Goal: Task Accomplishment & Management: Complete application form

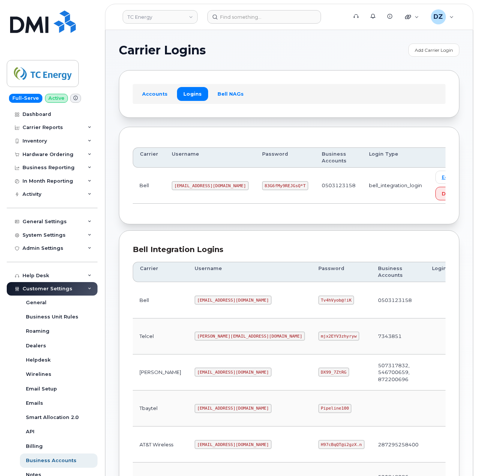
scroll to position [200, 0]
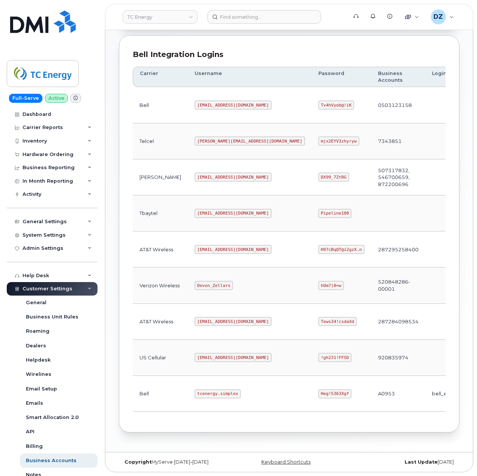
click at [195, 245] on code "tcenergy@myserve.ca" at bounding box center [233, 249] width 77 height 9
click at [216, 250] on code "tcenergy@myserve.ca" at bounding box center [233, 249] width 77 height 9
copy code "tcenergy@myserve.ca"
click at [318, 248] on code "H97cBqQT@i2gzX.n" at bounding box center [341, 249] width 46 height 9
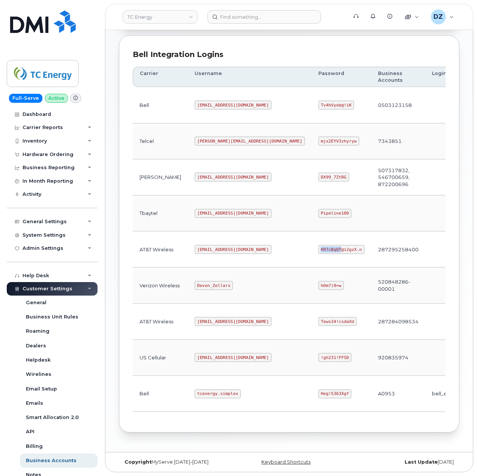
click at [318, 248] on code "H97cBqQT@i2gzX.n" at bounding box center [341, 249] width 46 height 9
click at [318, 247] on code "H97cBqQT@i2gzX.n" at bounding box center [341, 249] width 46 height 9
copy code "H97cBqQT@i2gzX.n"
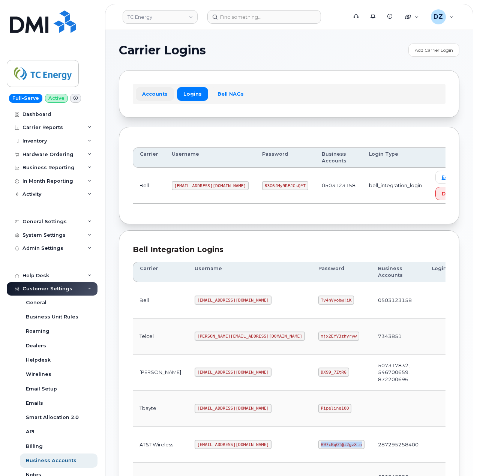
click at [158, 94] on link "Accounts" at bounding box center [155, 93] width 38 height 13
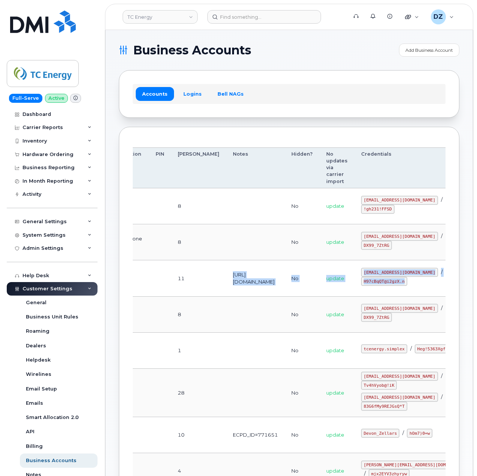
scroll to position [0, 189]
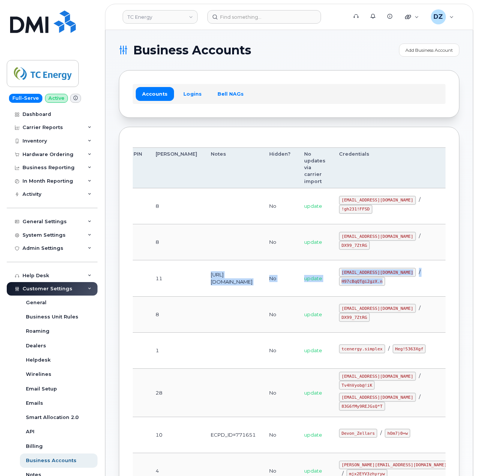
drag, startPoint x: 347, startPoint y: 280, endPoint x: 258, endPoint y: 282, distance: 88.9
click at [258, 282] on td "https://localcontrol.firstnet.att.com/admin" at bounding box center [233, 278] width 58 height 36
copy td "https://localcontrol.firstnet.att.com/admin"
click at [185, 93] on link "Logins" at bounding box center [192, 93] width 31 height 13
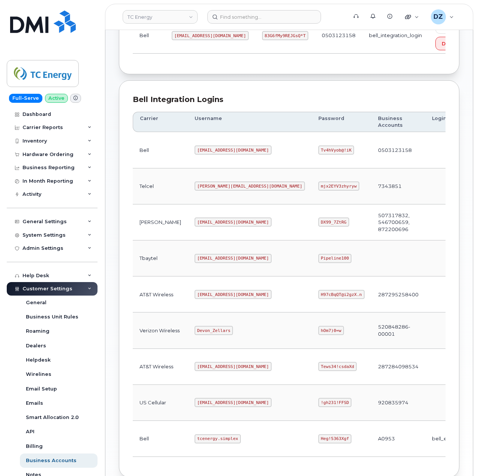
scroll to position [200, 0]
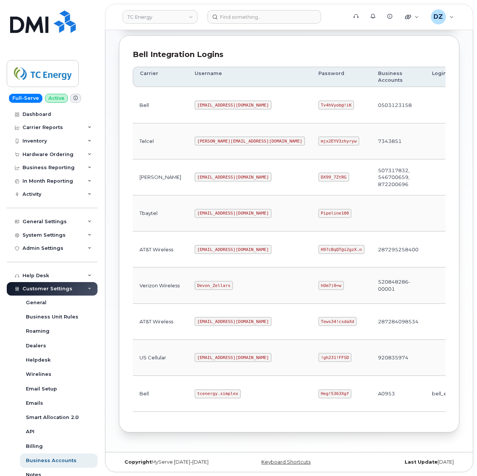
click at [195, 248] on code "tcenergy@myserve.ca" at bounding box center [233, 249] width 77 height 9
click at [220, 248] on code "tcenergy@myserve.ca" at bounding box center [233, 249] width 77 height 9
copy code "tcenergy@myserve.ca"
click at [318, 247] on code "H97cBqQT@i2gzX.n" at bounding box center [341, 249] width 46 height 9
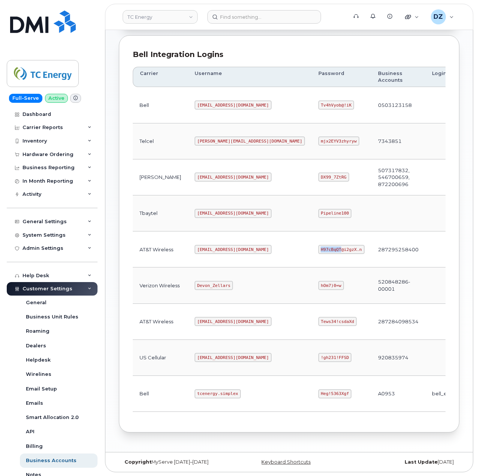
click at [318, 247] on code "H97cBqQT@i2gzX.n" at bounding box center [341, 249] width 46 height 9
copy code "H97cBqQT@i2gzX.n"
click at [318, 393] on code "Heg!5363Xgf" at bounding box center [334, 393] width 33 height 9
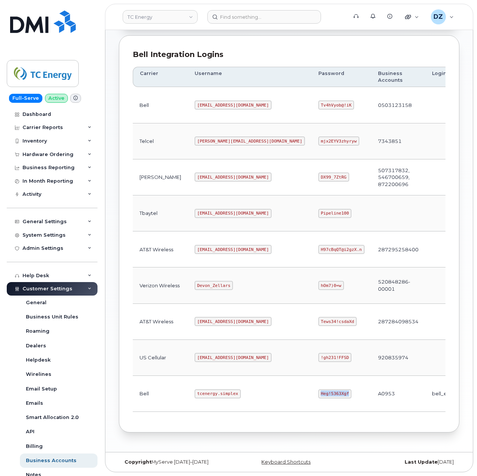
click at [318, 391] on code "Heg!5363Xgf" at bounding box center [334, 393] width 33 height 9
copy code "Heg!5363Xgf"
click at [195, 395] on code "tcenergy.simplex" at bounding box center [218, 393] width 46 height 9
click at [199, 390] on code "tcenergy.simplex" at bounding box center [218, 393] width 46 height 9
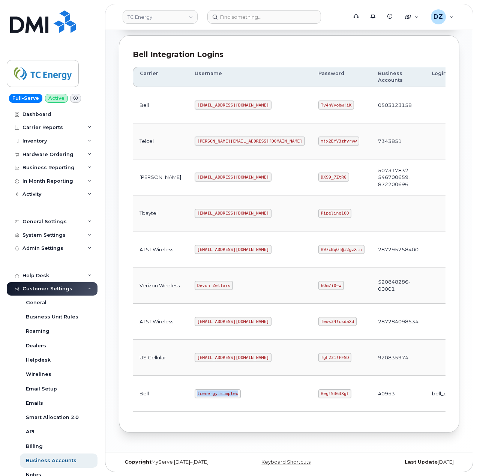
copy code "tcenergy.simplex"
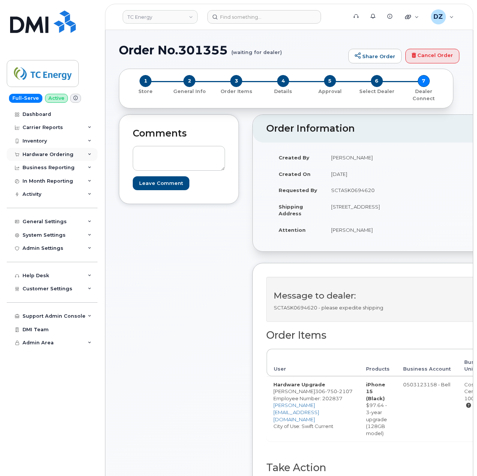
click at [70, 149] on div "Hardware Ordering" at bounding box center [52, 154] width 91 height 13
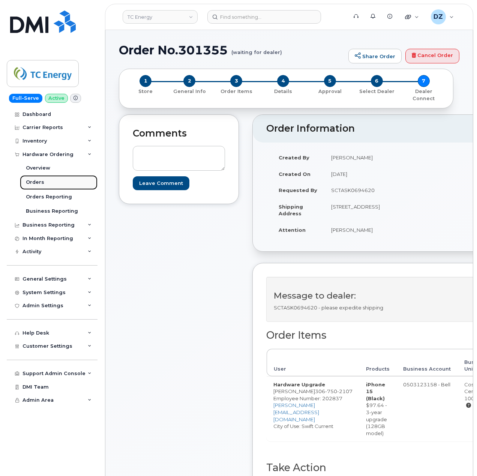
click at [60, 182] on link "Orders" at bounding box center [59, 182] width 78 height 14
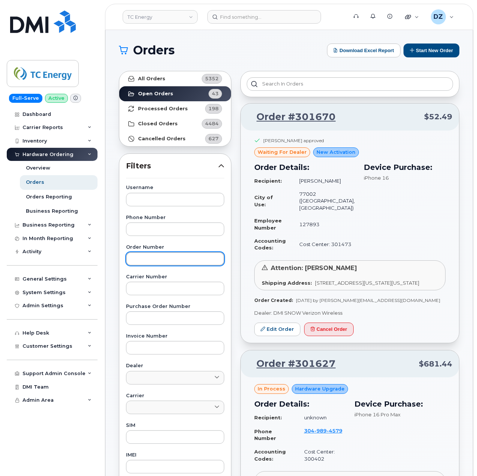
click at [163, 253] on input "text" at bounding box center [175, 258] width 98 height 13
paste input "301196"
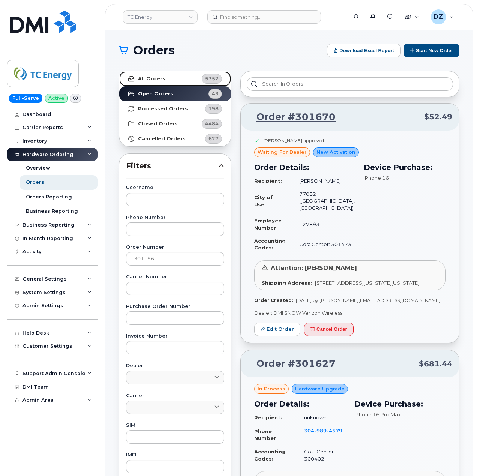
click at [163, 81] on link "All Orders 5352" at bounding box center [175, 78] width 112 height 15
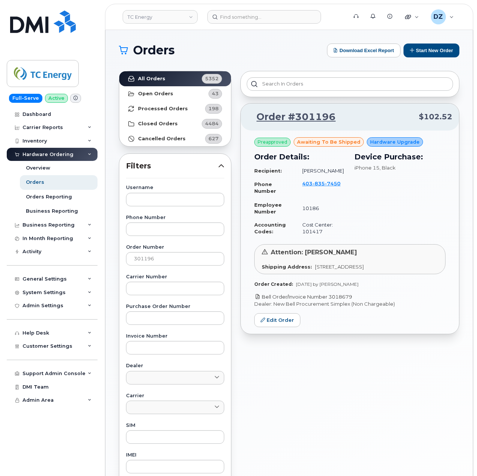
drag, startPoint x: 349, startPoint y: 298, endPoint x: 331, endPoint y: 299, distance: 18.0
click at [331, 299] on p "Bell Order/Invoice Number 3018679" at bounding box center [349, 296] width 191 height 7
copy link "3018679"
click at [141, 258] on input "301196" at bounding box center [175, 258] width 98 height 13
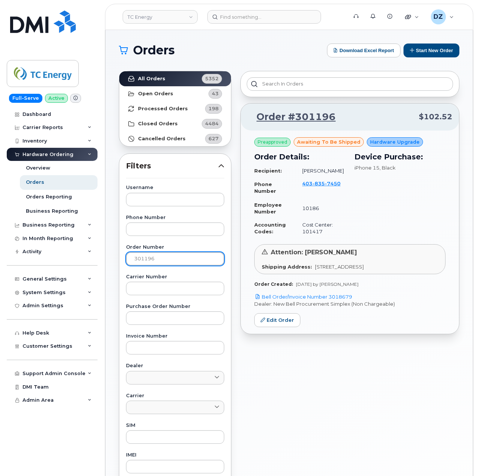
click at [141, 258] on input "301196" at bounding box center [175, 258] width 98 height 13
click at [161, 258] on input "301196" at bounding box center [175, 258] width 98 height 13
paste input "48"
click at [196, 81] on link "All Orders 5352" at bounding box center [175, 78] width 112 height 15
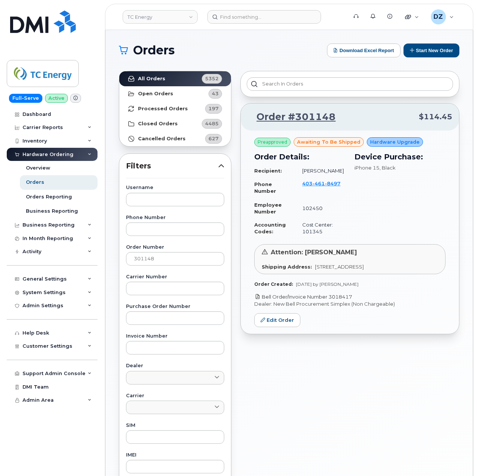
drag, startPoint x: 348, startPoint y: 297, endPoint x: 330, endPoint y: 298, distance: 17.7
click at [330, 298] on p "Bell Order/Invoice Number 3018417" at bounding box center [349, 296] width 191 height 7
copy link "3018417"
click at [159, 263] on input "301148" at bounding box center [175, 258] width 98 height 13
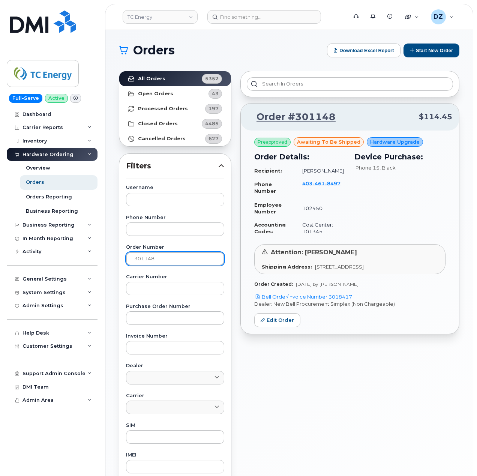
paste input "332"
click at [183, 78] on link "All Orders 5352" at bounding box center [175, 78] width 112 height 15
drag, startPoint x: 359, startPoint y: 303, endPoint x: 330, endPoint y: 303, distance: 28.5
click at [330, 300] on p "Bell Order/Invoice Number 3019367" at bounding box center [349, 296] width 191 height 7
copy link "3019367"
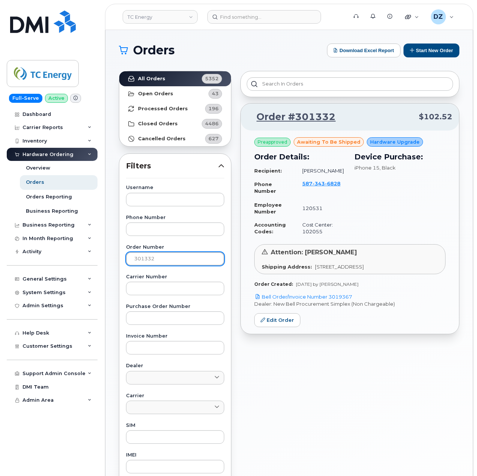
click at [164, 262] on input "301332" at bounding box center [175, 258] width 98 height 13
paste input "25"
click at [157, 77] on strong "All Orders" at bounding box center [151, 79] width 27 height 6
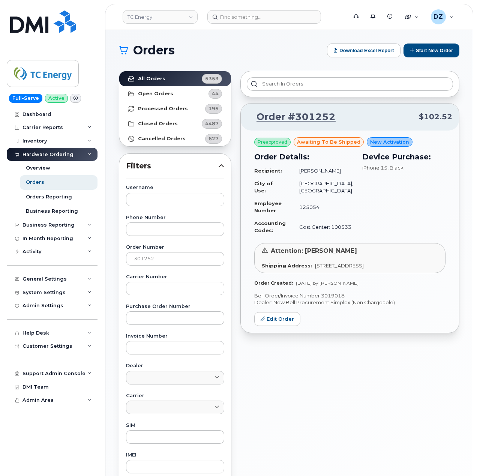
click at [339, 297] on p "Bell Order/Invoice Number 3019018" at bounding box center [349, 295] width 191 height 7
copy p "3019018"
click at [159, 255] on input "301252" at bounding box center [175, 258] width 98 height 13
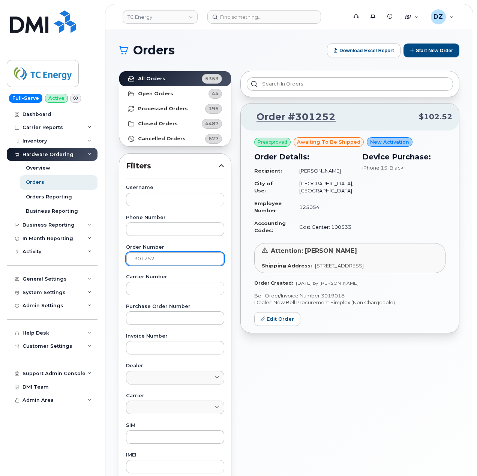
click at [159, 255] on input "301252" at bounding box center [175, 258] width 98 height 13
paste input "338"
type input "301338"
click at [151, 79] on strong "All Orders" at bounding box center [151, 79] width 27 height 6
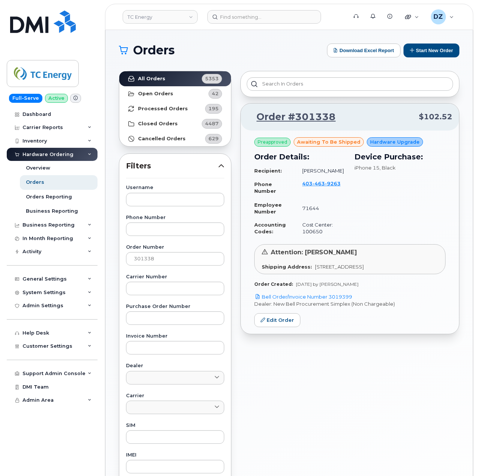
drag, startPoint x: 355, startPoint y: 296, endPoint x: 331, endPoint y: 300, distance: 25.0
click at [331, 300] on p "Bell Order/Invoice Number 3019399" at bounding box center [349, 296] width 191 height 7
copy link "3019399"
click at [144, 261] on input "301338" at bounding box center [175, 258] width 98 height 13
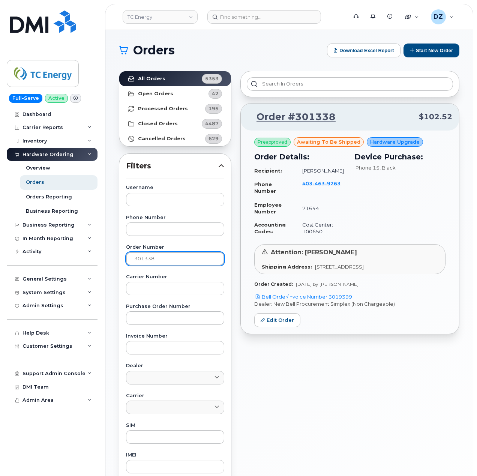
click at [144, 261] on input "301338" at bounding box center [175, 258] width 98 height 13
click at [428, 46] on button "Start New Order" at bounding box center [431, 50] width 56 height 14
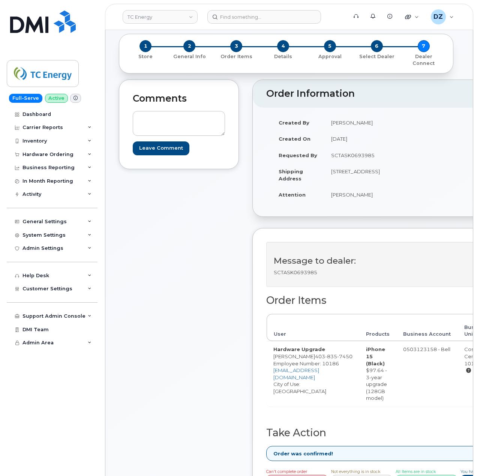
scroll to position [250, 0]
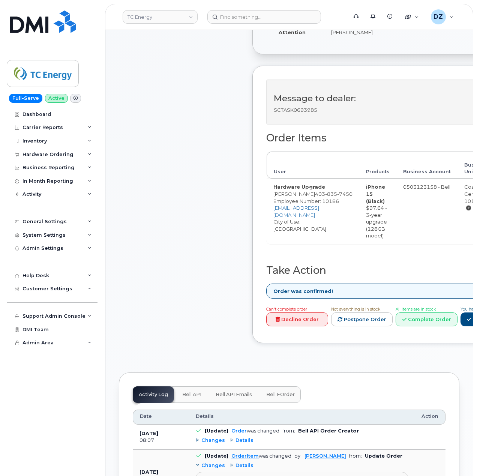
click at [444, 326] on link "Complete Order" at bounding box center [427, 319] width 62 height 14
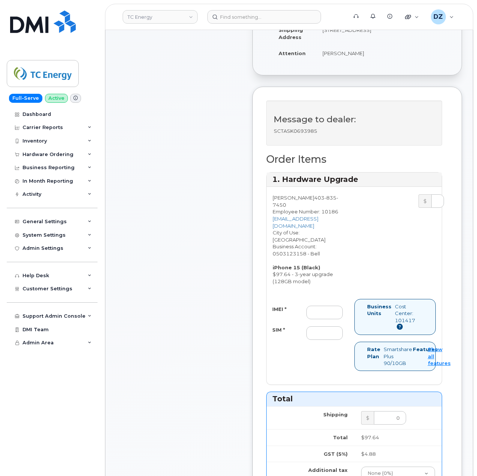
click at [322, 306] on div "IMEI * SIM *" at bounding box center [308, 323] width 82 height 34
click at [324, 306] on input "IMEI *" at bounding box center [324, 312] width 36 height 13
paste input "354743523967278"
type input "354743523967278"
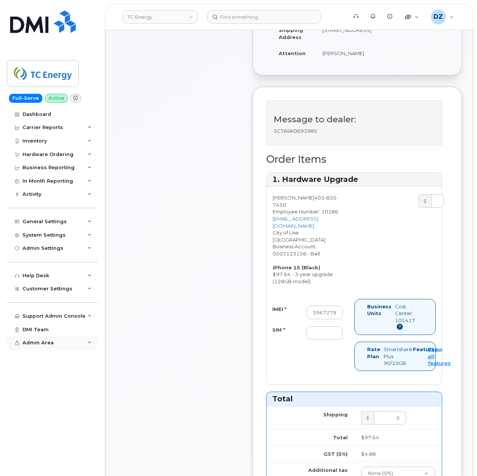
scroll to position [0, 0]
click at [318, 326] on input "SIM *" at bounding box center [324, 332] width 36 height 13
paste input "89302610207733223637"
type input "89302610207733223637"
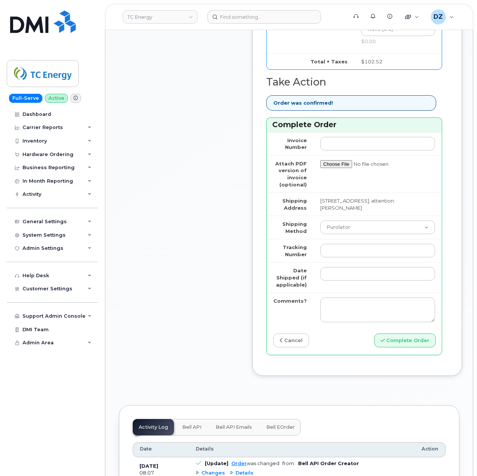
scroll to position [800, 0]
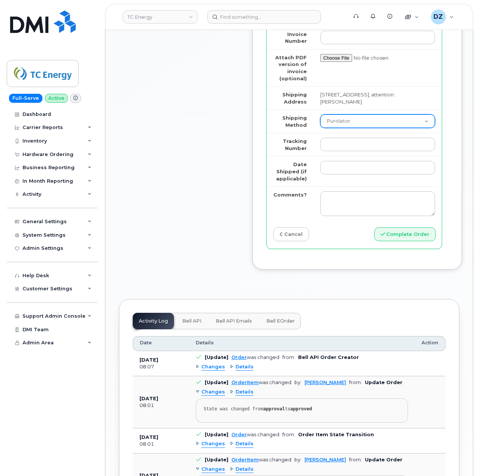
drag, startPoint x: 352, startPoint y: 102, endPoint x: 353, endPoint y: 111, distance: 8.8
click at [352, 114] on select "Purolator UPS FedEx Canada Post Courier Other Drop Off Pick Up" at bounding box center [377, 120] width 115 height 13
select select "FedEx"
click at [320, 114] on select "Purolator UPS FedEx Canada Post Courier Other Drop Off Pick Up" at bounding box center [377, 120] width 115 height 13
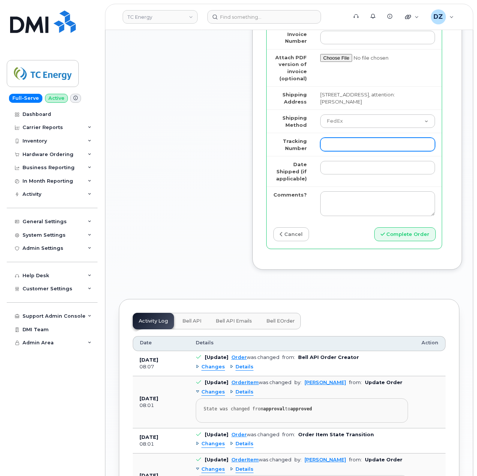
drag, startPoint x: 354, startPoint y: 126, endPoint x: 355, endPoint y: 134, distance: 7.9
click at [354, 138] on input "Tracking Number" at bounding box center [377, 144] width 115 height 13
paste input "475744951920"
type input "475744951920"
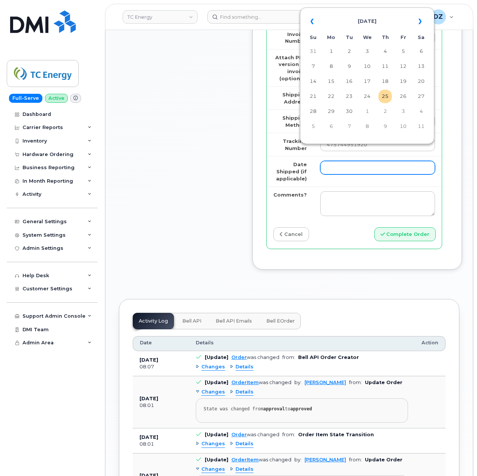
click at [348, 161] on input "Date Shipped (if applicable)" at bounding box center [377, 167] width 115 height 13
click at [348, 97] on td "23" at bounding box center [348, 96] width 13 height 13
type input "[DATE]"
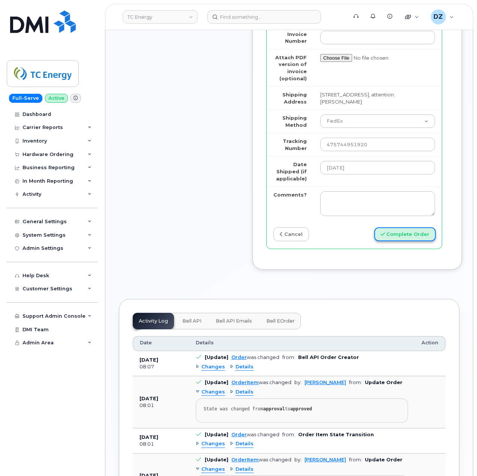
click at [407, 227] on button "Complete Order" at bounding box center [404, 234] width 61 height 14
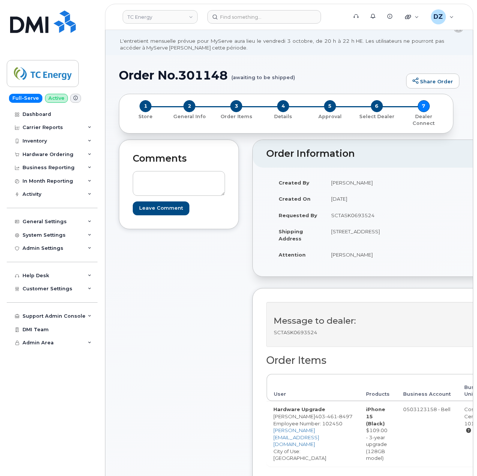
scroll to position [250, 0]
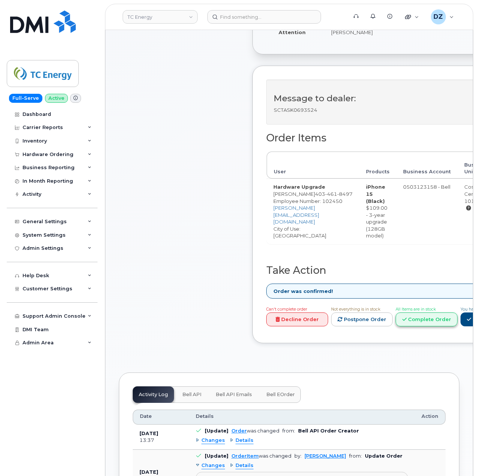
click at [448, 320] on link "Complete Order" at bounding box center [427, 319] width 62 height 14
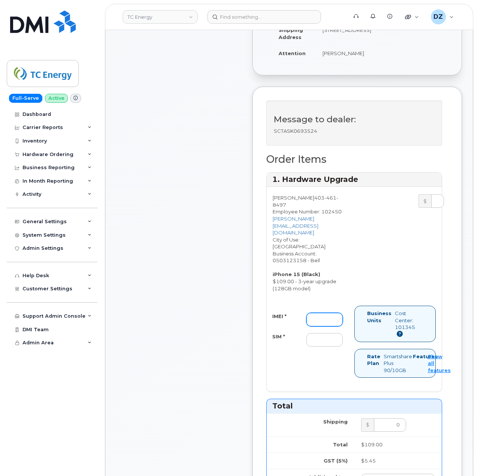
drag, startPoint x: 323, startPoint y: 302, endPoint x: 298, endPoint y: 303, distance: 24.8
click at [323, 313] on input "IMEI *" at bounding box center [324, 319] width 36 height 13
paste input "351129878742578"
type input "351129878742578"
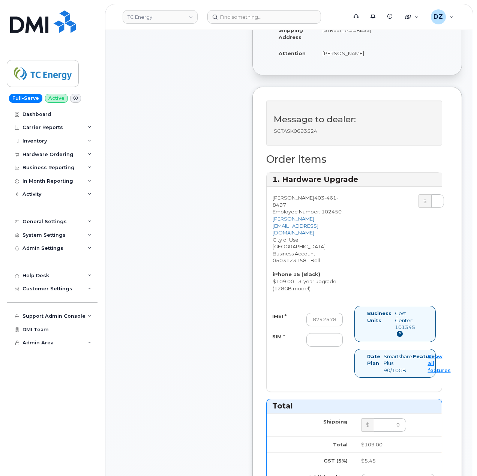
scroll to position [0, 0]
click at [326, 333] on input "SIM *" at bounding box center [324, 339] width 36 height 13
paste input "89302610207733223629"
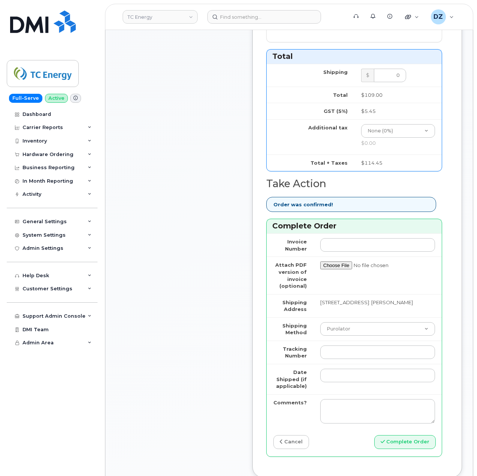
scroll to position [600, 0]
type input "89302610207733223629"
click at [344, 321] on select "Purolator UPS FedEx Canada Post Courier Other Drop Off Pick Up" at bounding box center [377, 327] width 115 height 13
select select "FedEx"
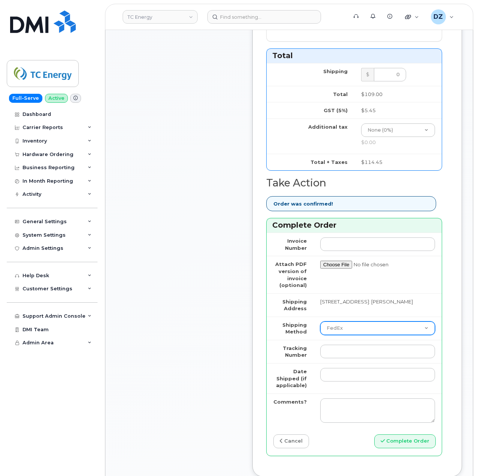
click at [320, 321] on select "Purolator UPS FedEx Canada Post Courier Other Drop Off Pick Up" at bounding box center [377, 327] width 115 height 13
click at [341, 345] on input "Tracking Number" at bounding box center [377, 351] width 115 height 13
paste input "476423863081"
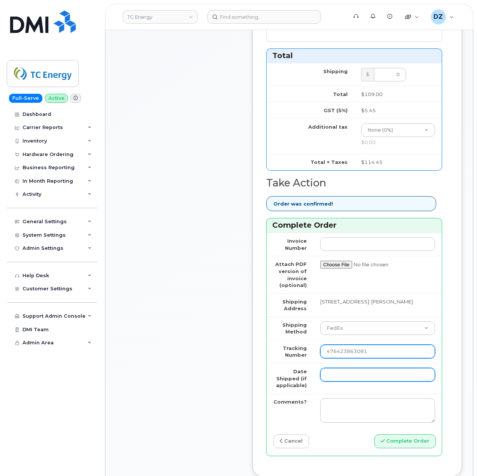
type input "476423863081"
click at [349, 368] on input "Date Shipped (if applicable)" at bounding box center [377, 374] width 115 height 13
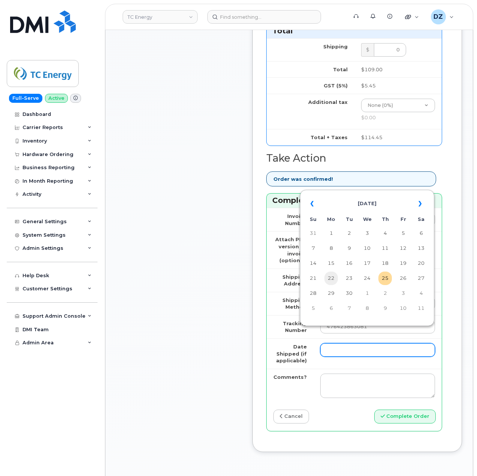
scroll to position [650, 0]
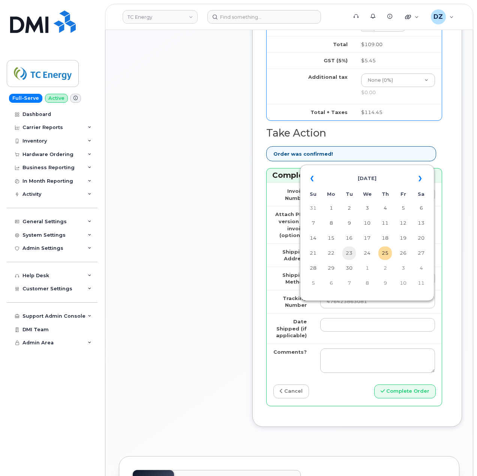
click at [348, 254] on td "23" at bounding box center [348, 252] width 13 height 13
type input "[DATE]"
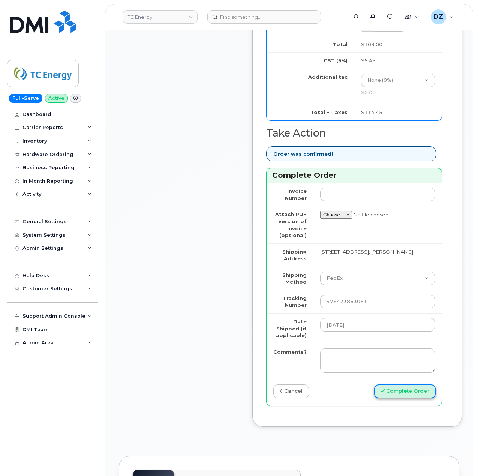
click at [422, 384] on button "Complete Order" at bounding box center [404, 391] width 61 height 14
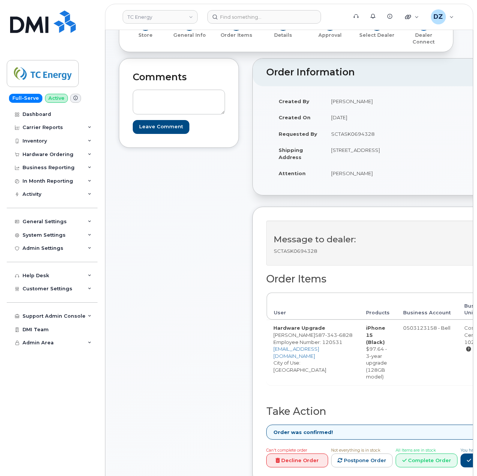
scroll to position [200, 0]
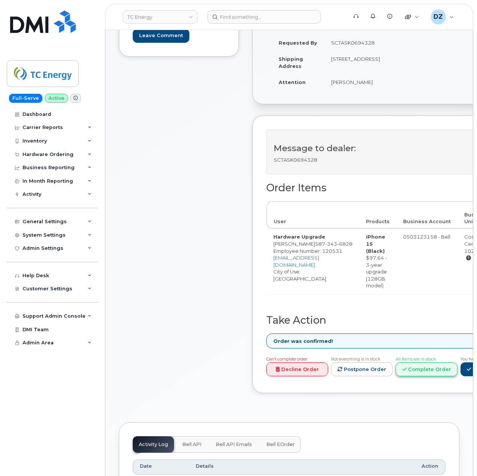
click at [421, 370] on link "Complete Order" at bounding box center [427, 369] width 62 height 14
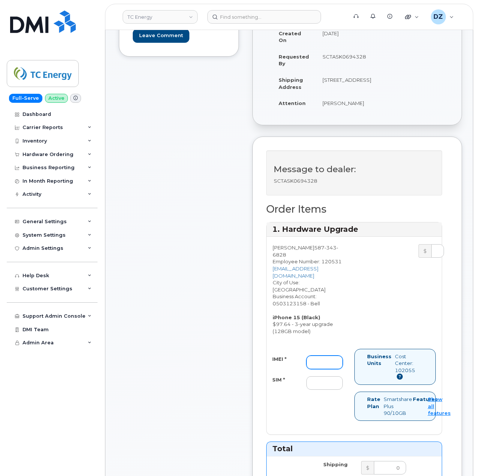
drag, startPoint x: 320, startPoint y: 360, endPoint x: 314, endPoint y: 360, distance: 5.6
click at [320, 360] on input "IMEI *" at bounding box center [324, 361] width 36 height 13
paste input "357069350196501"
type input "357069350196501"
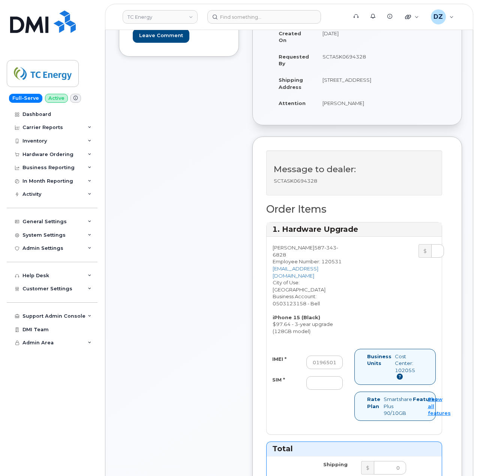
scroll to position [0, 0]
click at [314, 378] on input "SIM *" at bounding box center [324, 382] width 36 height 13
paste input "89302610207732946907"
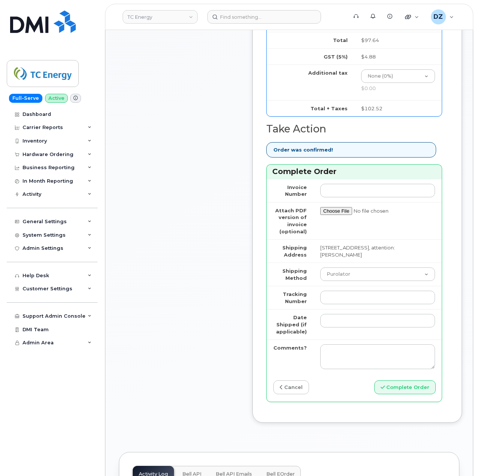
scroll to position [650, 0]
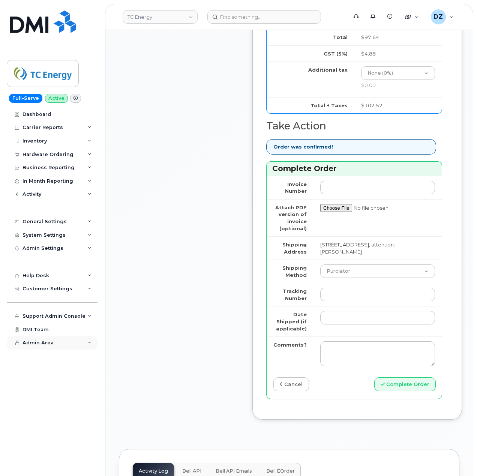
type input "89302610207732946907"
drag, startPoint x: 347, startPoint y: 265, endPoint x: 350, endPoint y: 274, distance: 9.6
click at [347, 265] on select "Purolator UPS FedEx Canada Post Courier Other Drop Off Pick Up" at bounding box center [377, 270] width 115 height 13
select select "FedEx"
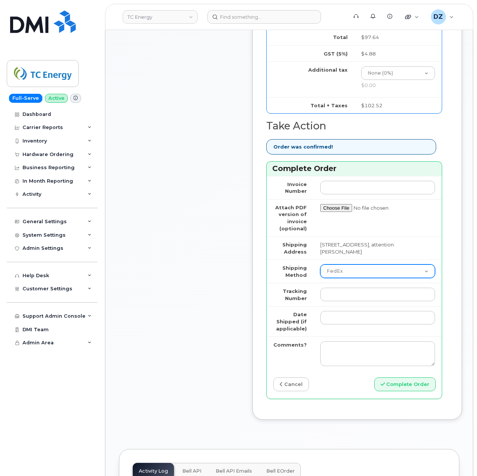
click at [320, 264] on select "Purolator UPS FedEx Canada Post Courier Other Drop Off Pick Up" at bounding box center [377, 270] width 115 height 13
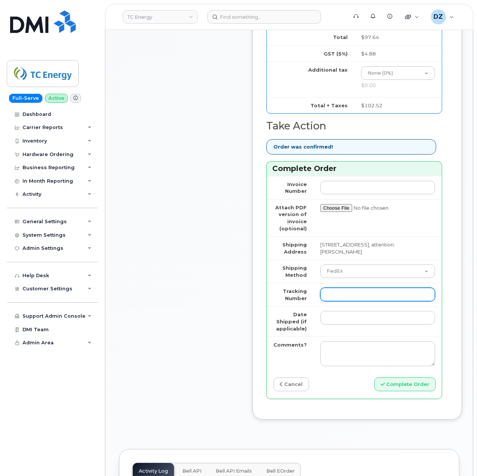
click at [359, 288] on input "Tracking Number" at bounding box center [377, 294] width 115 height 13
paste input "475744955292"
type input "475744955292"
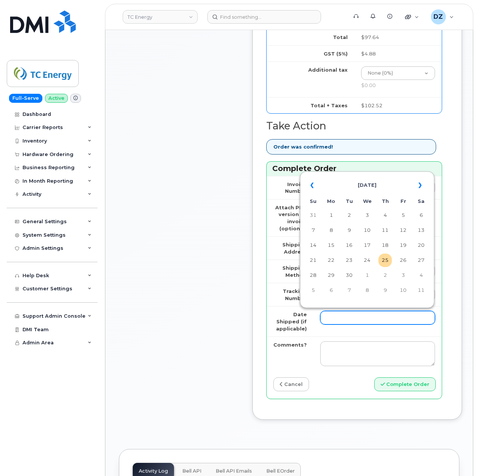
click at [336, 313] on input "Date Shipped (if applicable)" at bounding box center [377, 317] width 115 height 13
click at [346, 260] on td "23" at bounding box center [348, 259] width 13 height 13
type input "[DATE]"
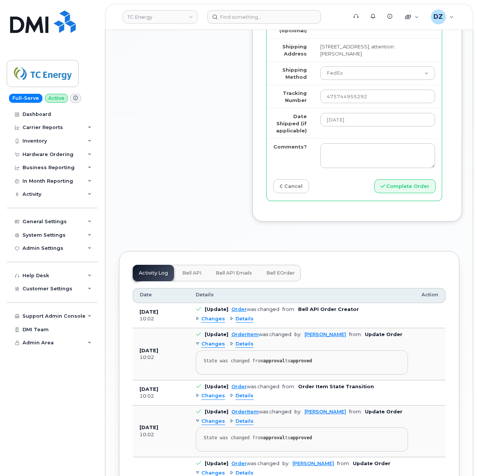
scroll to position [950, 0]
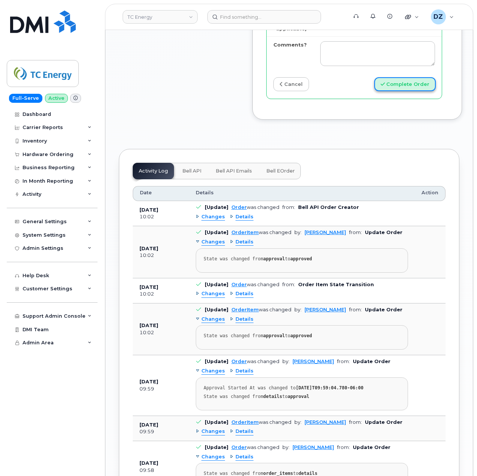
click at [410, 78] on button "Complete Order" at bounding box center [404, 84] width 61 height 14
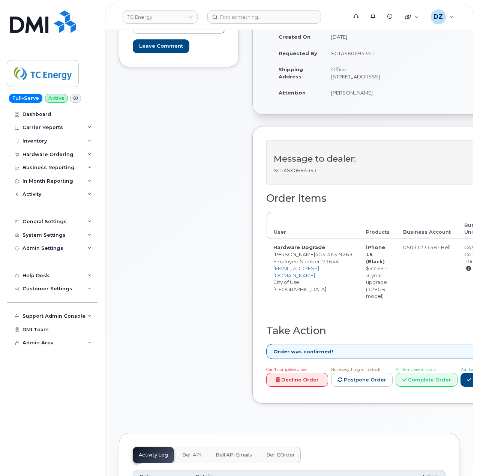
scroll to position [250, 0]
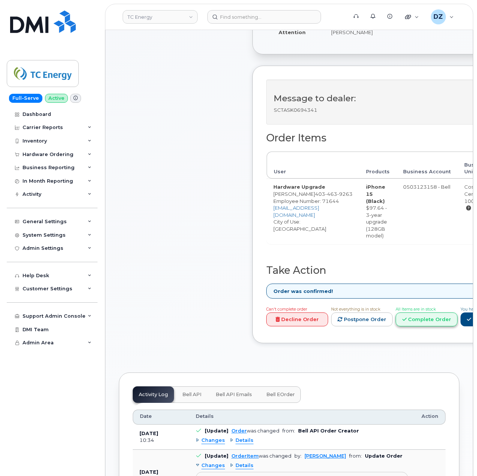
click at [419, 319] on link "Complete Order" at bounding box center [427, 319] width 62 height 14
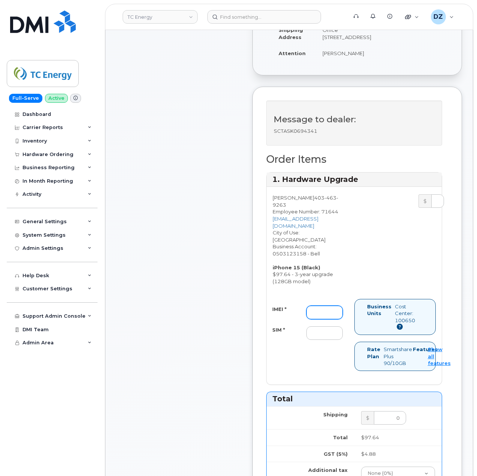
drag, startPoint x: 317, startPoint y: 311, endPoint x: 105, endPoint y: 285, distance: 213.4
click at [317, 311] on input "IMEI *" at bounding box center [324, 312] width 36 height 13
paste input "356052197735047"
type input "356052197735047"
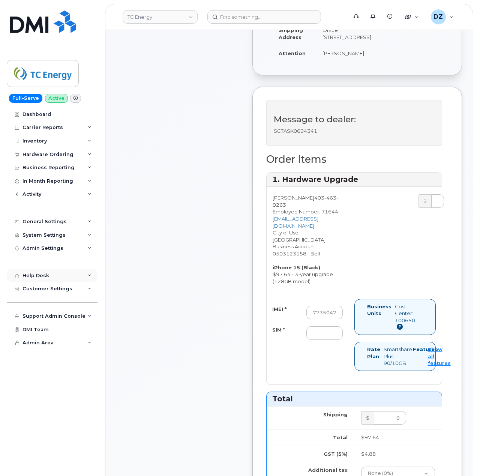
scroll to position [0, 0]
click at [333, 331] on input "SIM *" at bounding box center [324, 332] width 36 height 13
paste input "89302610207732945016"
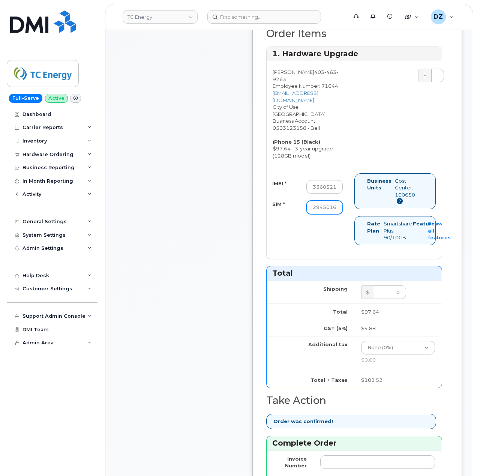
scroll to position [550, 0]
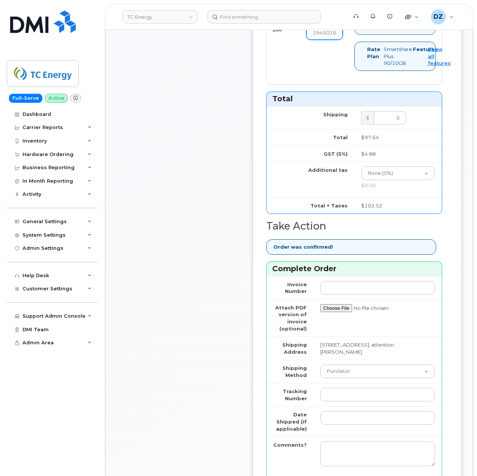
type input "89302610207732945016"
click at [361, 376] on select "Purolator UPS FedEx Canada Post Courier Other Drop Off Pick Up" at bounding box center [377, 370] width 115 height 13
select select "FedEx"
click at [320, 369] on select "Purolator UPS FedEx Canada Post Courier Other Drop Off Pick Up" at bounding box center [377, 370] width 115 height 13
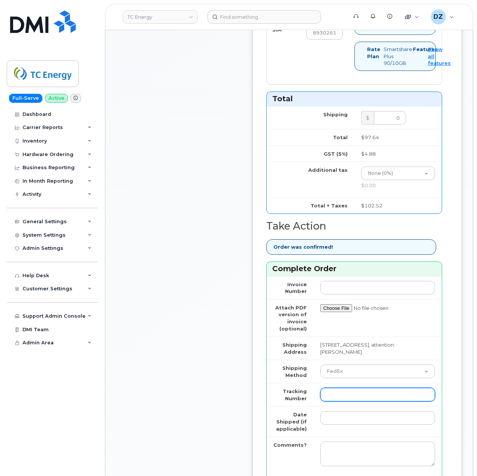
click at [345, 398] on input "Tracking Number" at bounding box center [377, 394] width 115 height 13
paste input "475744955281"
type input "475744955281"
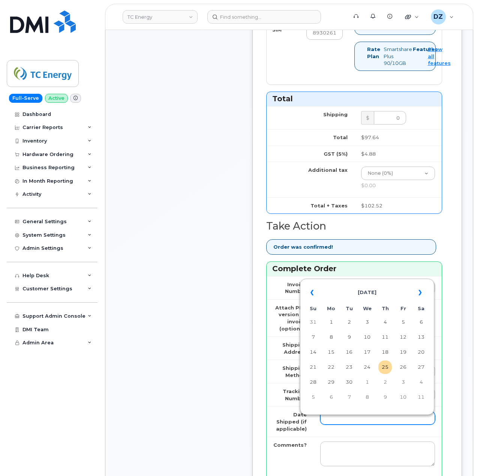
click at [338, 421] on input "Date Shipped (if applicable)" at bounding box center [377, 417] width 115 height 13
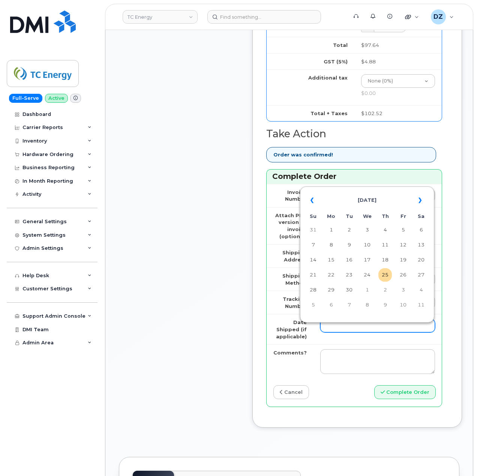
scroll to position [650, 0]
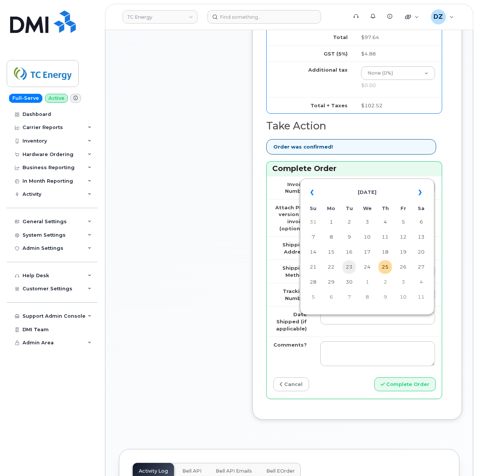
click at [347, 267] on td "23" at bounding box center [348, 266] width 13 height 13
type input "2025-09-23"
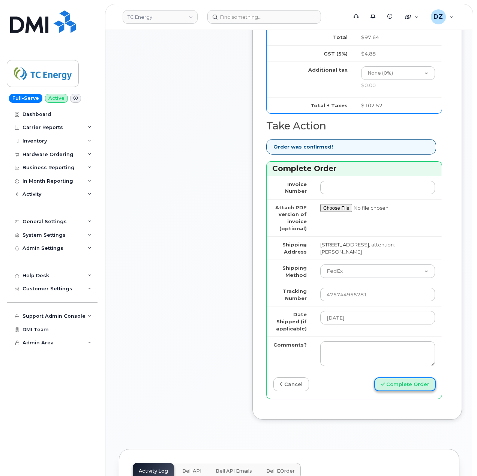
click at [408, 391] on button "Complete Order" at bounding box center [404, 384] width 61 height 14
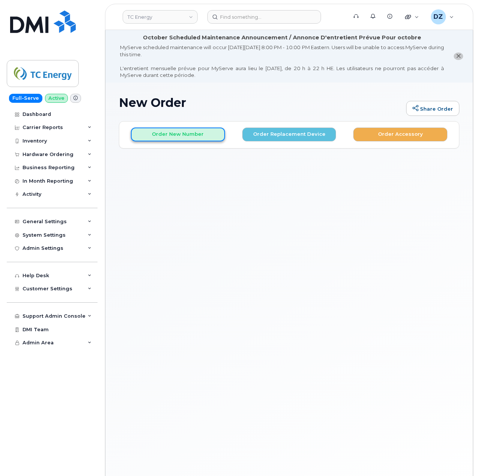
click at [182, 133] on button "Order New Number" at bounding box center [178, 134] width 94 height 14
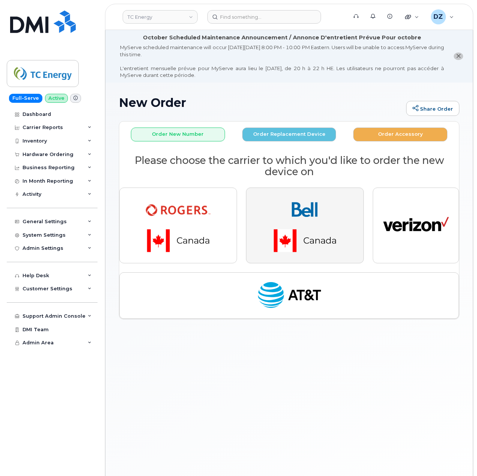
click at [294, 219] on img "button" at bounding box center [304, 225] width 105 height 63
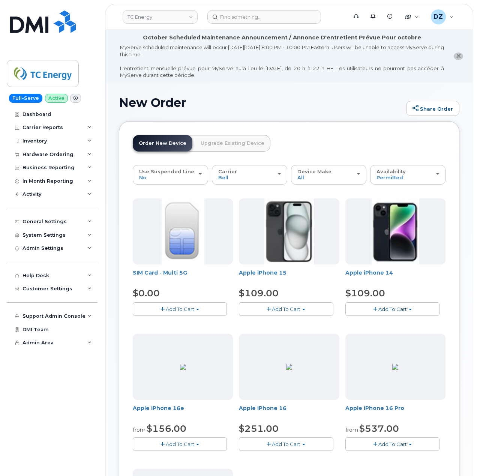
click at [282, 307] on span "Add To Cart" at bounding box center [286, 309] width 28 height 6
click at [287, 333] on link "$109.00 - 3-year activation (128GB model)" at bounding box center [301, 331] width 121 height 9
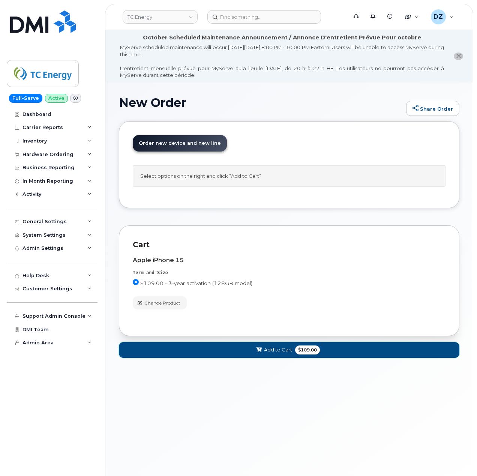
click at [296, 354] on span "$109.00" at bounding box center [307, 349] width 25 height 9
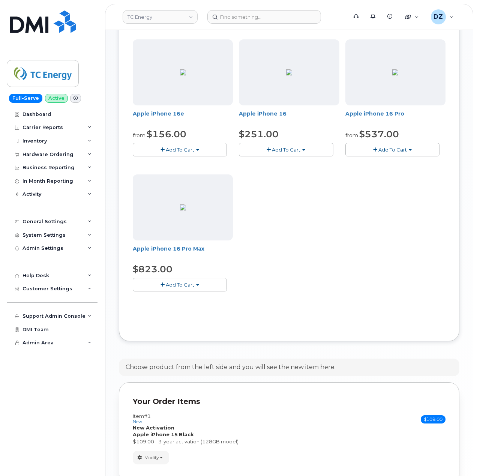
scroll to position [371, 0]
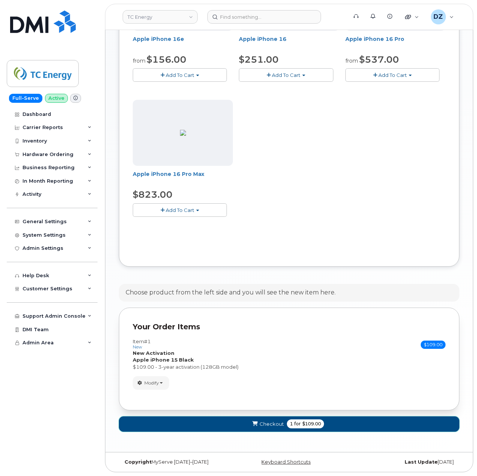
click at [294, 417] on button "Checkout 1 for $109.00" at bounding box center [289, 423] width 340 height 15
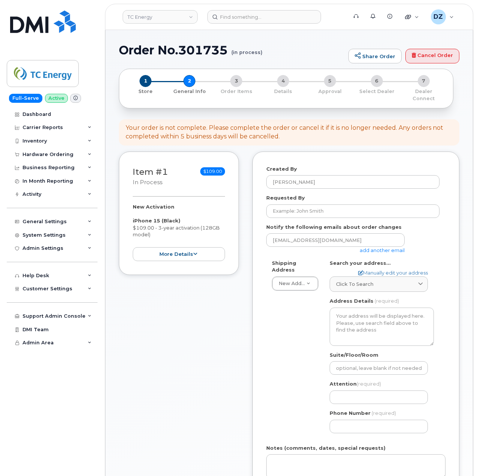
select select
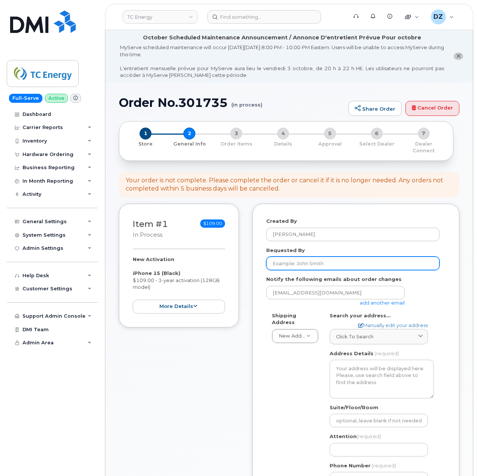
click at [315, 257] on input "Requested By" at bounding box center [352, 262] width 173 height 13
paste input "SCTASK0694712"
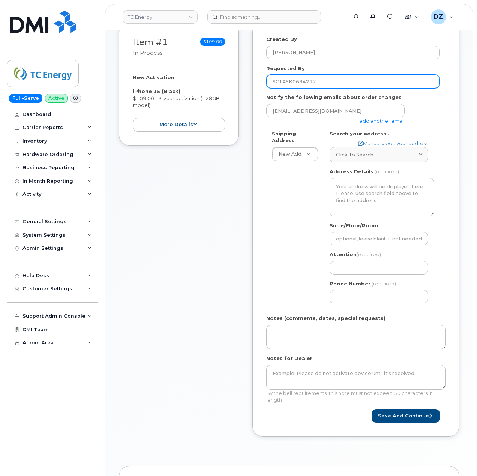
scroll to position [200, 0]
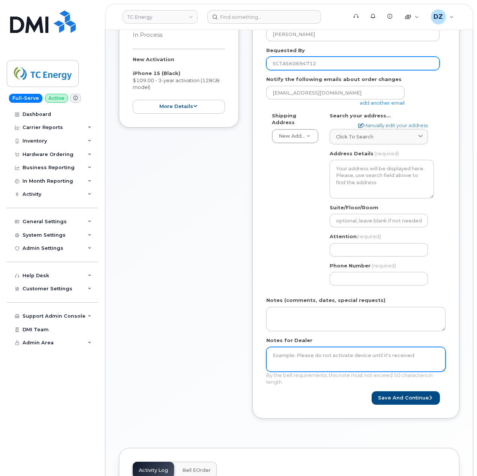
type input "SCTASK0694712"
click at [331, 347] on textarea "Notes for Dealer" at bounding box center [355, 359] width 179 height 25
paste textarea "SCTASK0694712"
type textarea "SCTASK0694712"
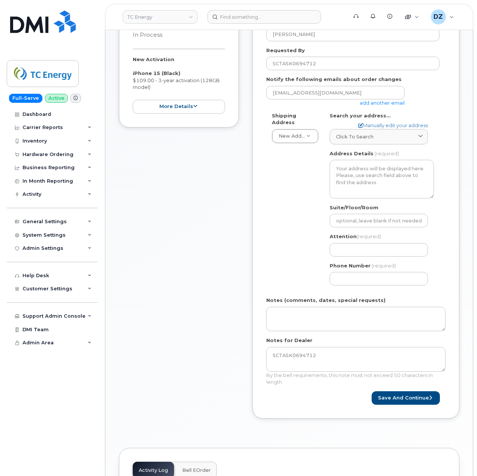
click at [388, 100] on link "add another email" at bounding box center [382, 103] width 45 height 6
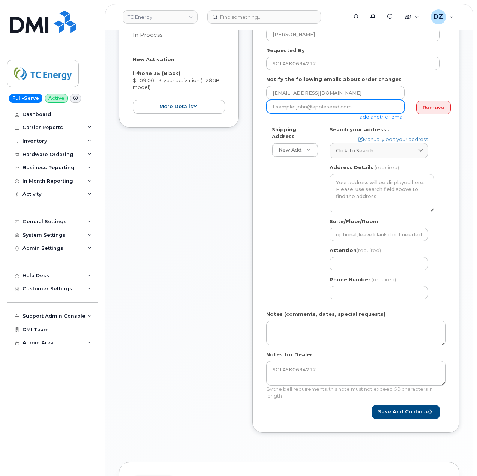
click at [326, 104] on input "email" at bounding box center [335, 106] width 138 height 13
paste input "ben_huang@tcenergy.com"
type input "ben_huang@tcenergy.com"
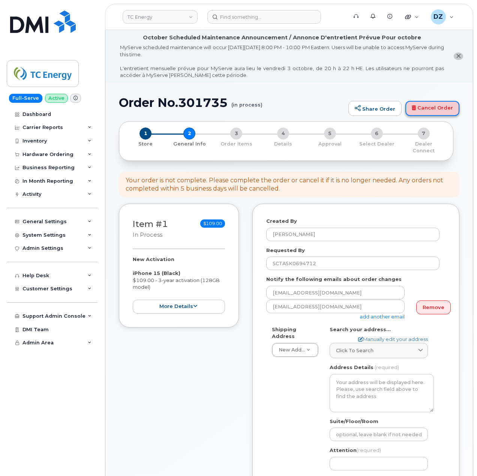
click at [442, 104] on link "Cancel Order" at bounding box center [432, 108] width 54 height 15
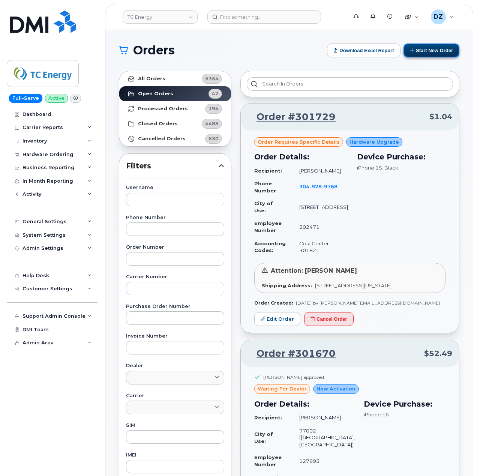
click at [445, 52] on button "Start New Order" at bounding box center [431, 50] width 56 height 14
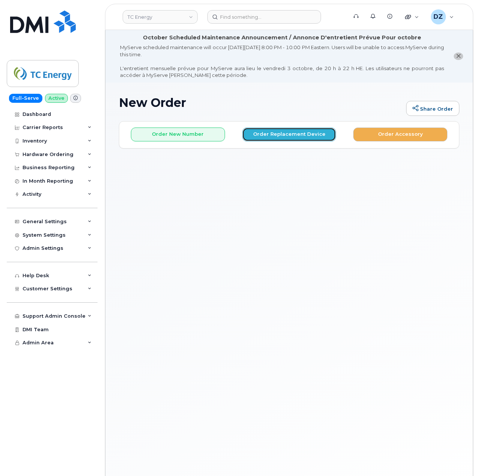
click at [288, 140] on button "Order Replacement Device" at bounding box center [289, 134] width 94 height 14
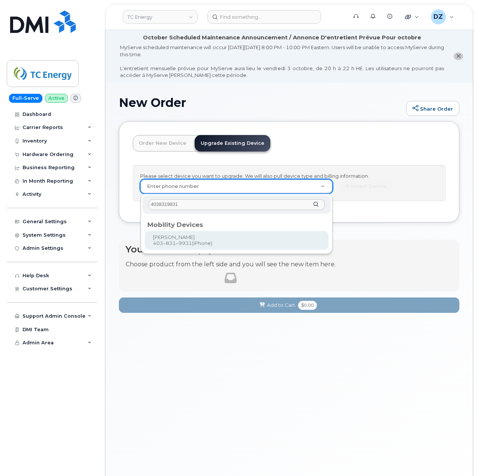
type input "4038319931"
type input "558144"
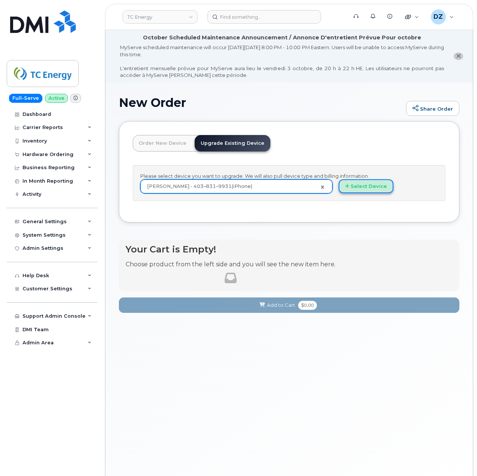
click at [358, 186] on button "Select Device" at bounding box center [366, 186] width 55 height 14
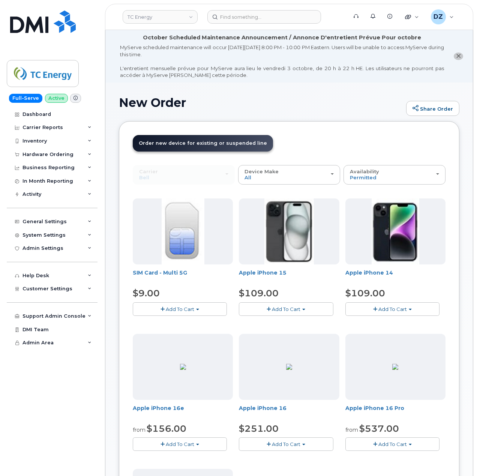
click at [266, 305] on button "Add To Cart" at bounding box center [286, 308] width 94 height 13
click at [313, 329] on link "$109.00 - 3-year upgrade (128GB model)" at bounding box center [300, 331] width 118 height 9
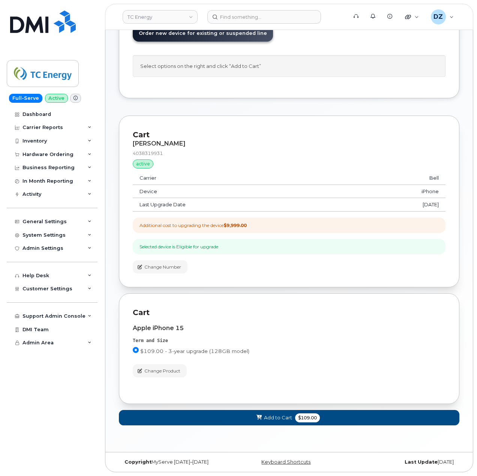
scroll to position [113, 0]
click at [283, 419] on span "Add to Cart" at bounding box center [278, 417] width 28 height 7
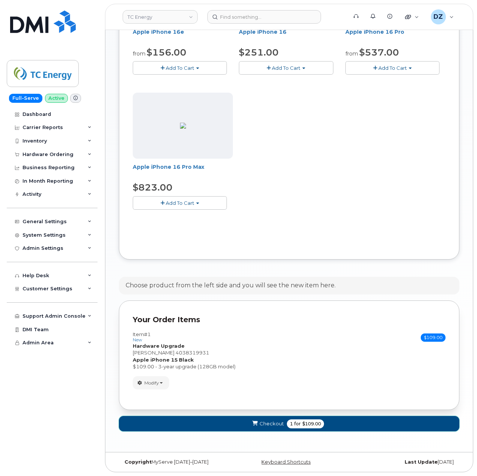
click at [284, 420] on button "Checkout 1 for $109.00" at bounding box center [289, 423] width 340 height 15
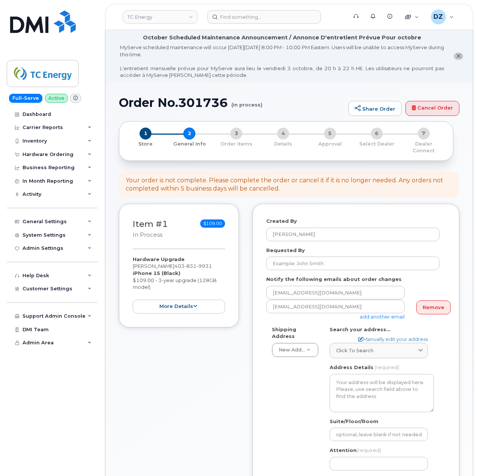
select select
click at [299, 258] on input "Requested By" at bounding box center [352, 262] width 173 height 13
paste input "SCTASK0694712"
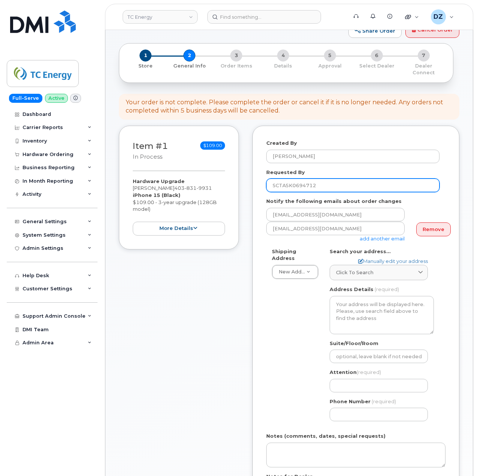
scroll to position [200, 0]
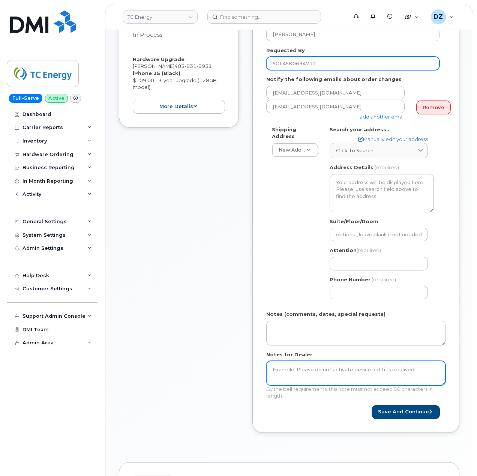
type input "SCTASK0694712"
click at [295, 367] on textarea "Notes for Dealer" at bounding box center [355, 373] width 179 height 25
paste textarea "SCTASK0694712"
type textarea "SCTASK0694712"
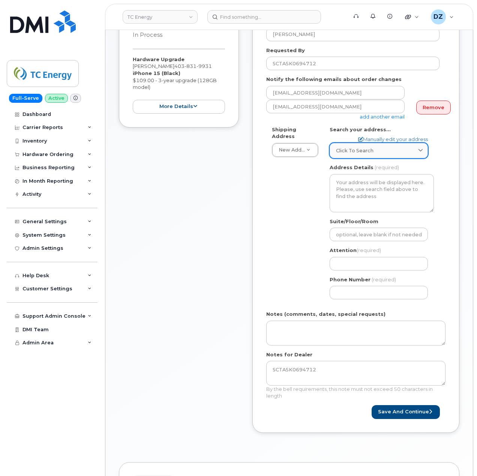
click at [383, 147] on div "Click to search" at bounding box center [378, 150] width 85 height 7
paste input "T2P5H1"
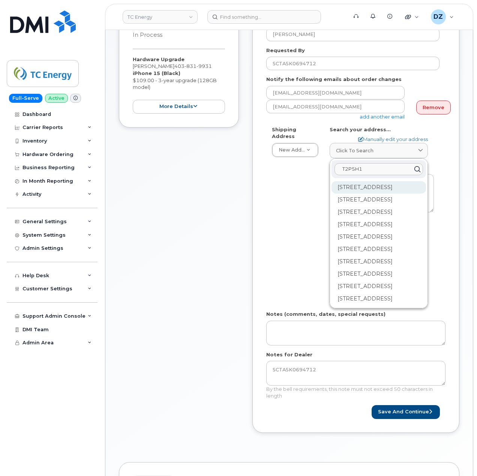
type input "T2P5H1"
click at [357, 185] on div "[STREET_ADDRESS]" at bounding box center [378, 187] width 94 height 12
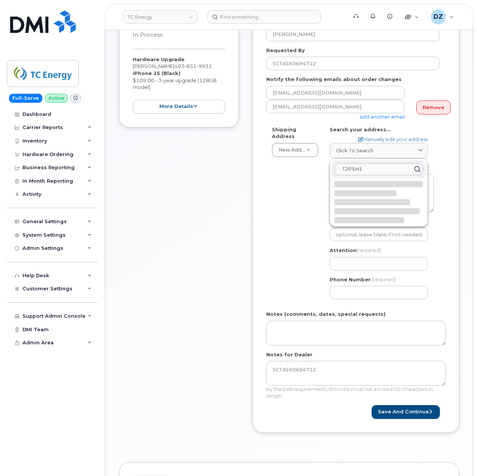
select select
type textarea "[STREET_ADDRESS]"
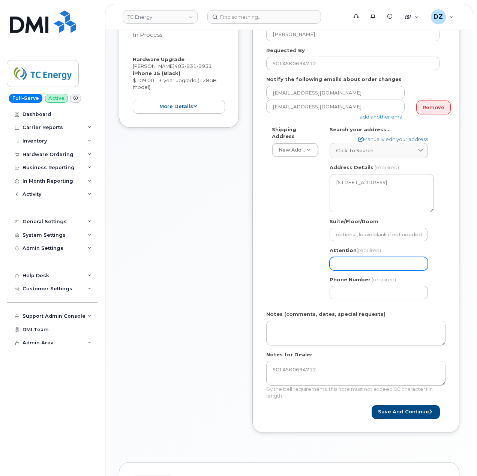
click at [357, 257] on input "Attention (required)" at bounding box center [379, 263] width 98 height 13
paste input "[PERSON_NAME]"
select select
type input "[PERSON_NAME]"
click at [367, 293] on div "AB [GEOGRAPHIC_DATA] Search your address... Manually edit your address Click to…" at bounding box center [381, 215] width 115 height 179
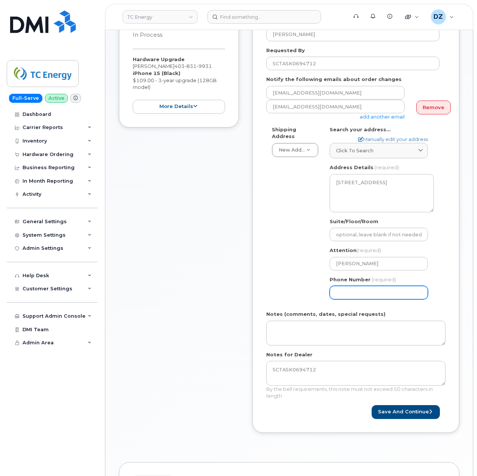
click at [371, 287] on input "Phone Number" at bounding box center [379, 292] width 98 height 13
paste input "4038319931"
select select
type input "4038319931"
click at [237, 280] on div "Item #1 in process $109.00 Hardware Upgrade [PERSON_NAME] [PHONE_NUMBER] iPhone…" at bounding box center [179, 224] width 120 height 440
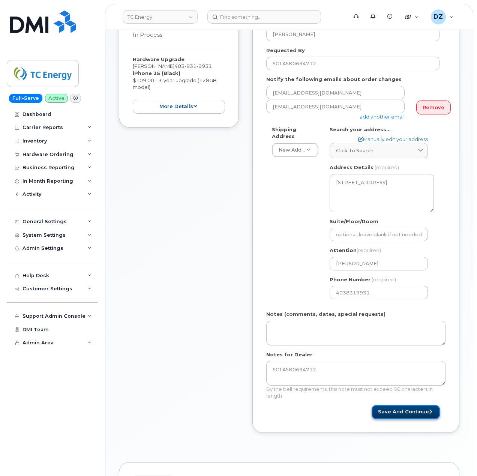
click at [406, 405] on button "Save and Continue" at bounding box center [406, 412] width 68 height 14
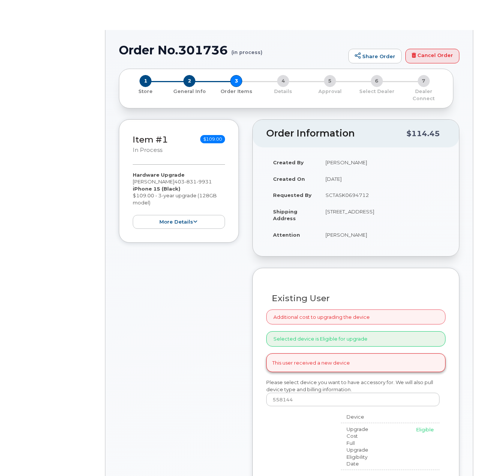
type input "[PERSON_NAME]"
select select "1404010"
radio input "true"
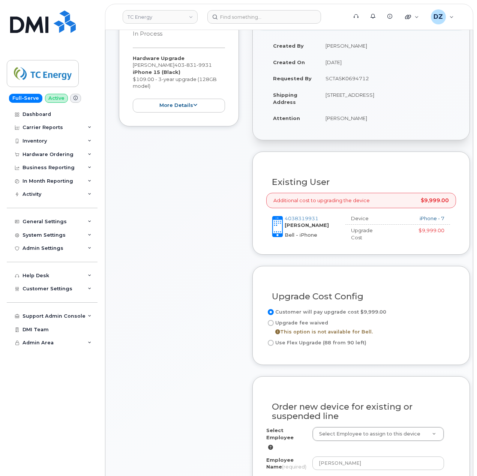
scroll to position [250, 0]
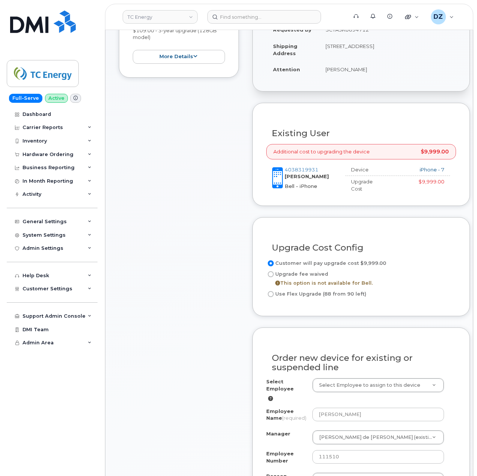
click at [270, 291] on input "Use Flex Upgrade (88 from 90 left)" at bounding box center [271, 294] width 6 height 6
radio input "true"
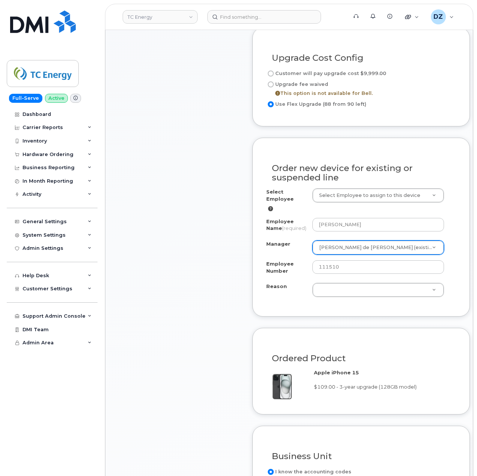
scroll to position [500, 0]
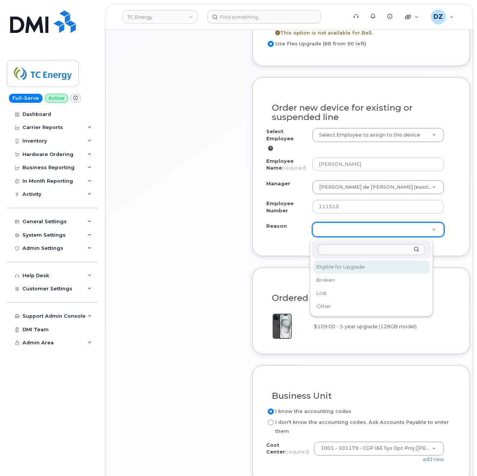
select select "eligible_for_upgrade"
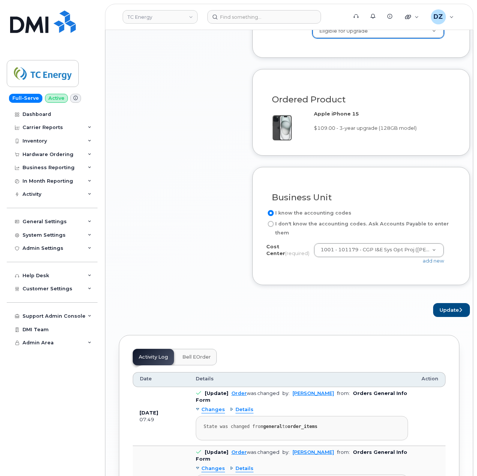
scroll to position [700, 0]
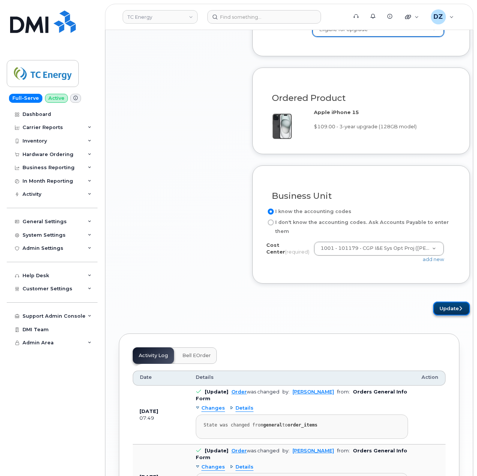
click at [444, 308] on button "Update" at bounding box center [451, 308] width 37 height 14
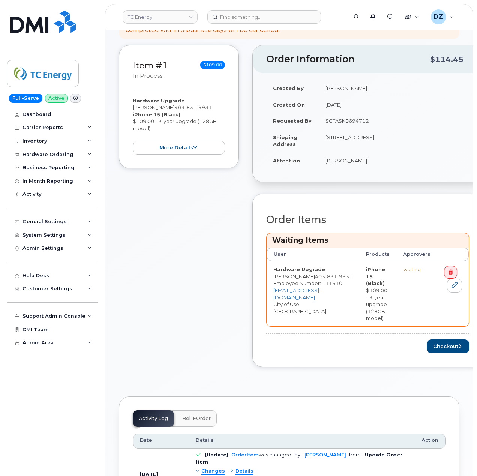
scroll to position [200, 0]
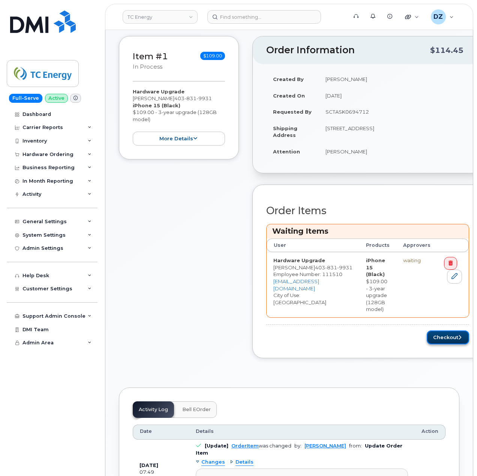
click at [433, 330] on button "Checkout" at bounding box center [448, 337] width 42 height 14
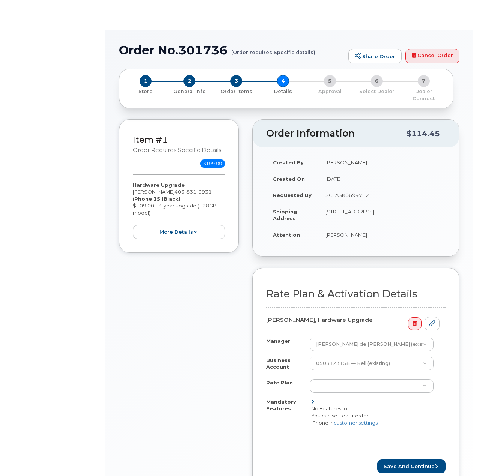
select select "Smartshare Plus 90/10GB"
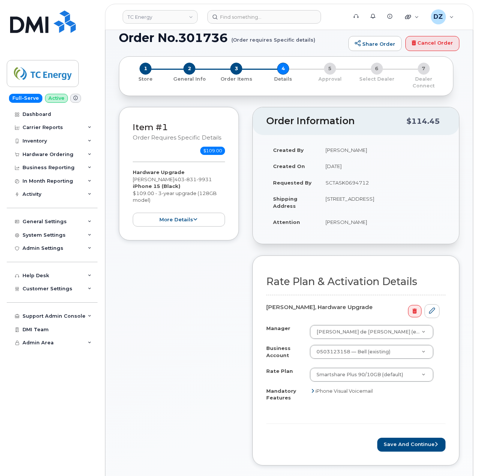
scroll to position [150, 0]
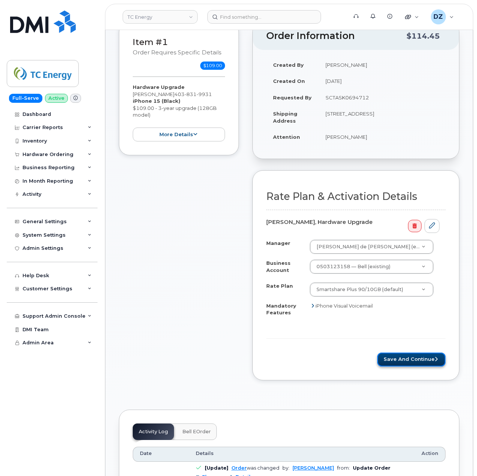
click at [398, 352] on button "Save and Continue" at bounding box center [411, 359] width 68 height 14
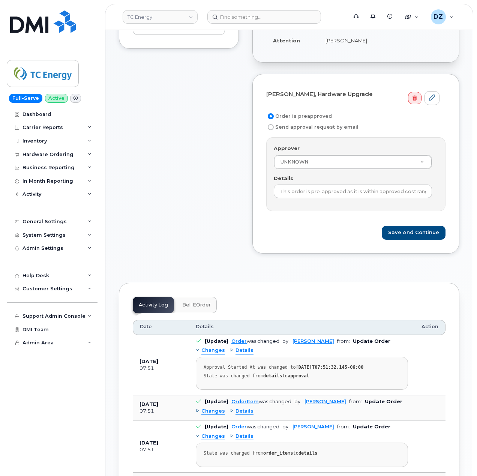
scroll to position [250, 0]
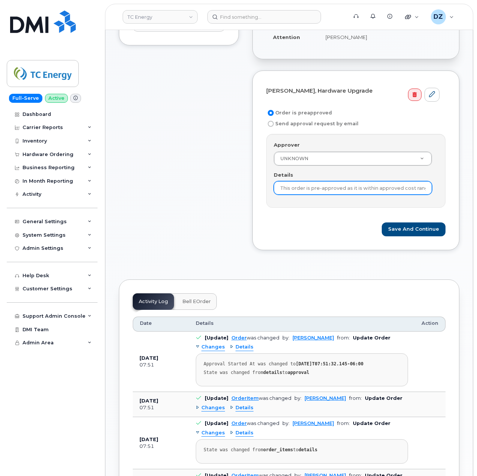
click at [340, 186] on input "This order is pre-approved as it is within approved cost range." at bounding box center [353, 187] width 158 height 13
paste input "SCTASK0694712"
type input "SCTASK0694712"
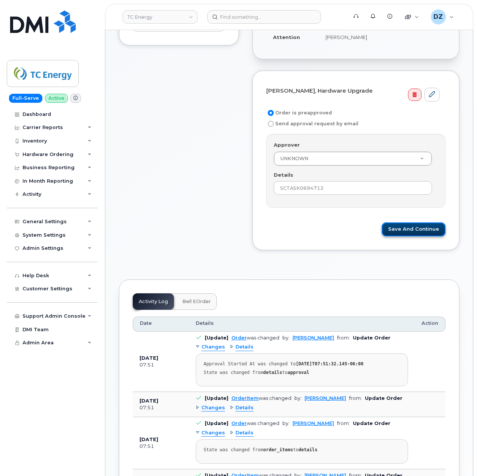
click at [428, 227] on button "Save and Continue" at bounding box center [414, 229] width 64 height 14
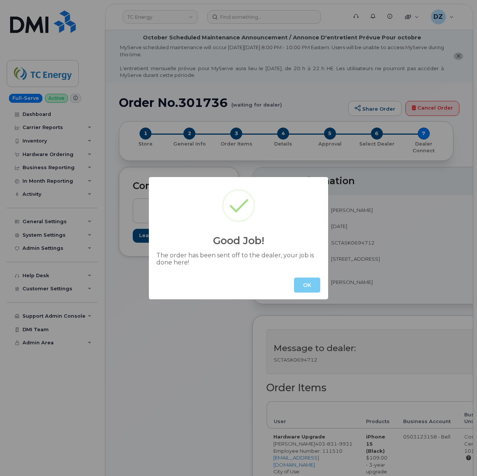
click at [313, 282] on button "OK" at bounding box center [307, 284] width 26 height 15
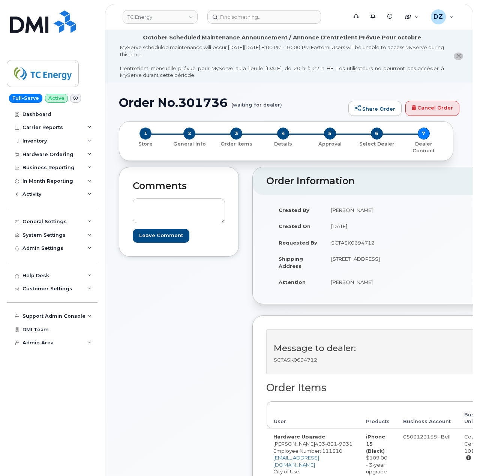
click at [148, 102] on h1 "Order No.301736 (waiting for dealer)" at bounding box center [232, 102] width 226 height 13
click at [220, 101] on h1 "Order No.301736 (waiting for dealer)" at bounding box center [232, 102] width 226 height 13
copy h1 "Order No.301736"
click at [60, 156] on div "Hardware Ordering" at bounding box center [47, 154] width 51 height 6
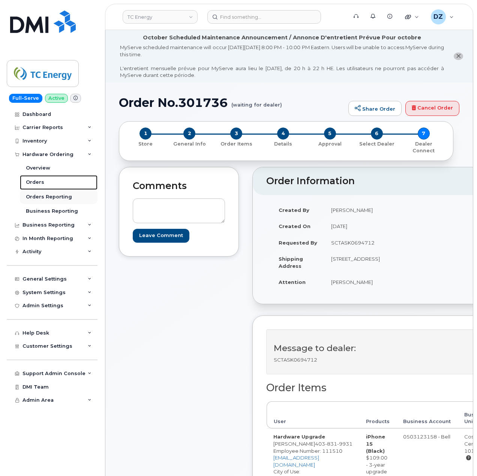
click at [58, 182] on link "Orders" at bounding box center [59, 182] width 78 height 14
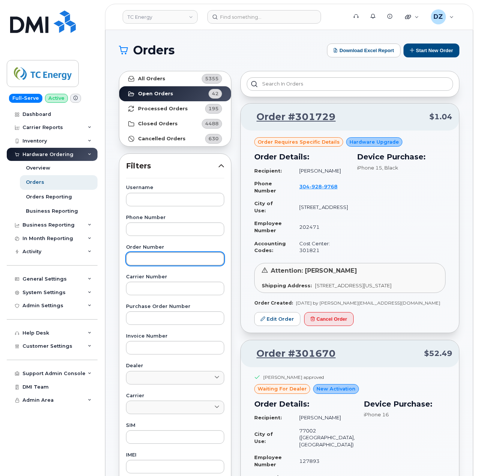
click at [170, 256] on input "text" at bounding box center [175, 258] width 98 height 13
paste input "301355"
type input "301355"
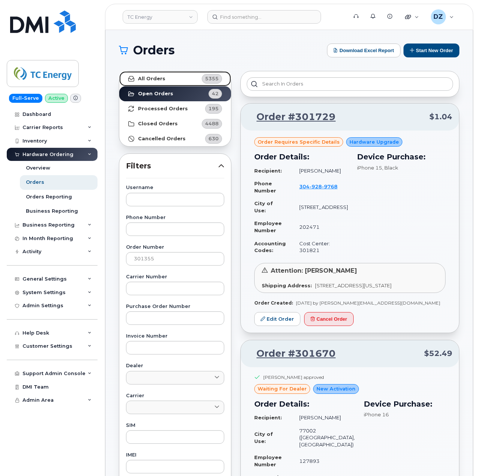
click at [174, 82] on link "All Orders 5355" at bounding box center [175, 78] width 112 height 15
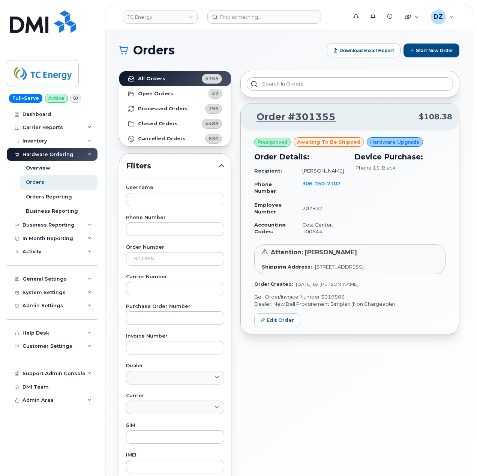
click at [332, 300] on p "Bell Order/Invoice Number 3019506" at bounding box center [349, 296] width 191 height 7
copy p "3019506"
click at [440, 46] on button "Start New Order" at bounding box center [431, 50] width 56 height 14
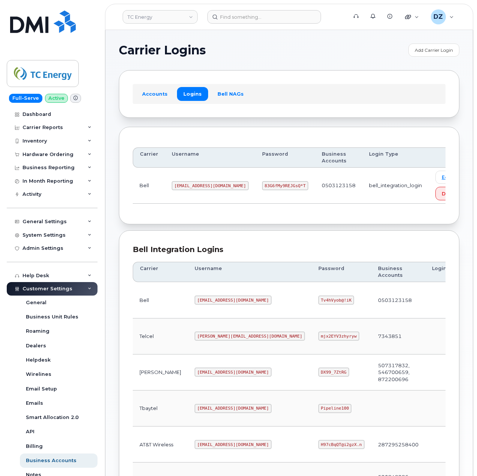
scroll to position [200, 0]
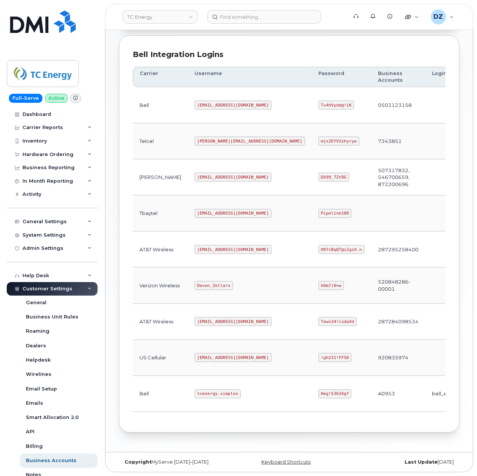
click at [318, 394] on code "Heg!5363Xgf" at bounding box center [334, 393] width 33 height 9
drag, startPoint x: 271, startPoint y: 394, endPoint x: 284, endPoint y: 396, distance: 13.3
click at [318, 394] on code "Heg!5363Xgf" at bounding box center [334, 393] width 33 height 9
click at [318, 395] on code "Heg!5363Xgf" at bounding box center [334, 393] width 33 height 9
copy code "Heg!5363Xgf"
